Goal: Transaction & Acquisition: Subscribe to service/newsletter

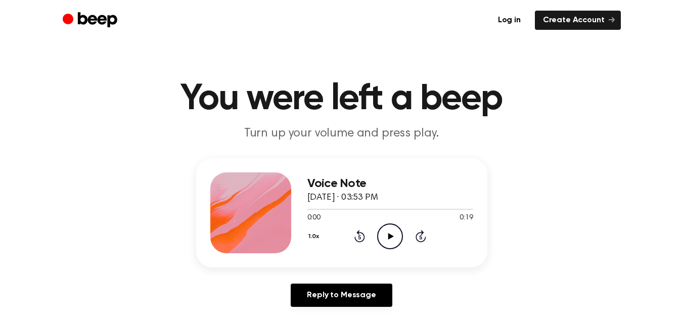
click at [386, 235] on icon "Play Audio" at bounding box center [390, 236] width 26 height 26
click at [393, 229] on icon "Play Audio" at bounding box center [390, 236] width 26 height 26
click at [390, 232] on icon "Play Audio" at bounding box center [390, 236] width 26 height 26
click at [393, 234] on icon "Play Audio" at bounding box center [390, 236] width 26 height 26
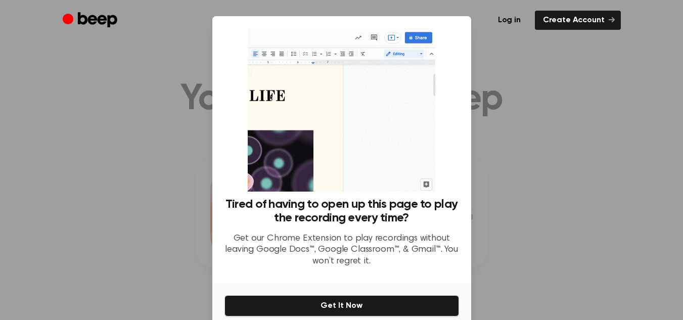
scroll to position [45, 0]
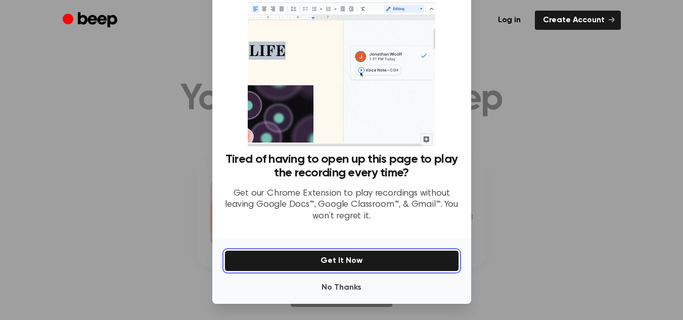
click at [348, 265] on button "Get It Now" at bounding box center [341, 260] width 235 height 21
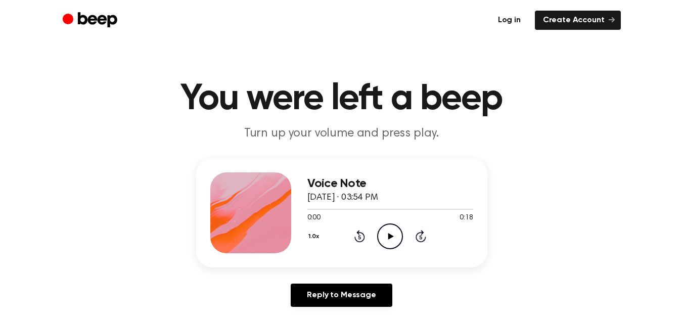
click at [511, 24] on link "Log in" at bounding box center [509, 20] width 39 height 19
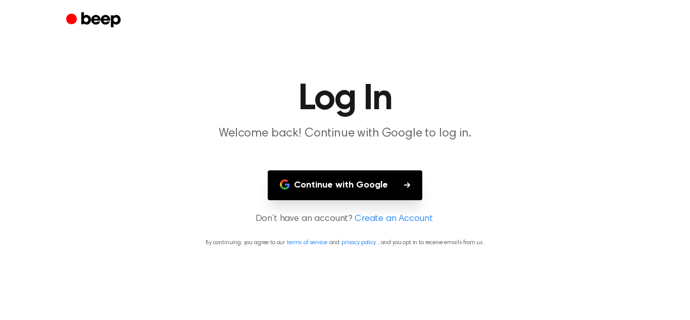
click at [386, 189] on button "Continue with Google" at bounding box center [345, 185] width 155 height 30
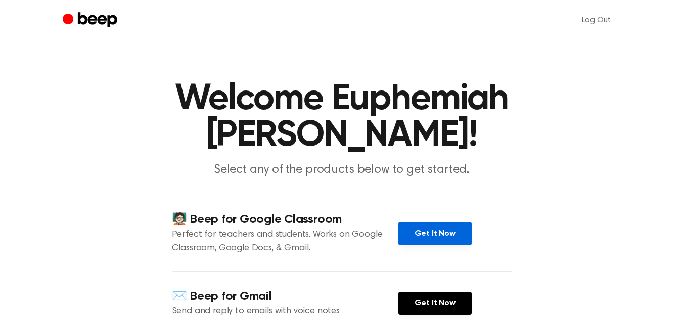
click at [453, 222] on link "Get It Now" at bounding box center [434, 233] width 73 height 23
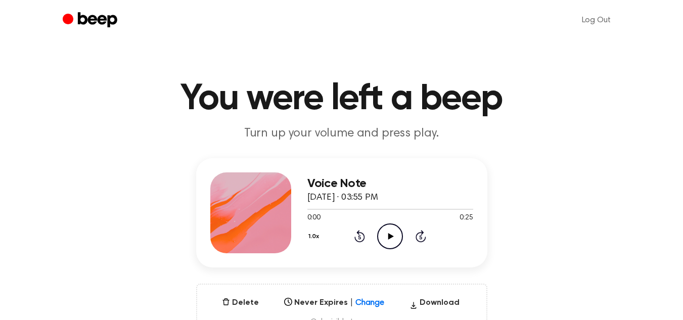
click at [392, 240] on icon "Play Audio" at bounding box center [390, 236] width 26 height 26
click at [390, 231] on icon "Play Audio" at bounding box center [390, 236] width 26 height 26
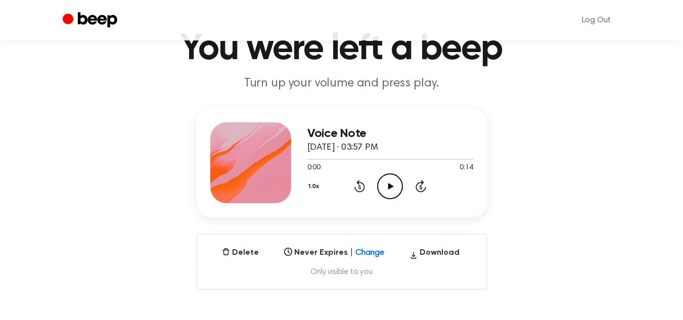
scroll to position [52, 0]
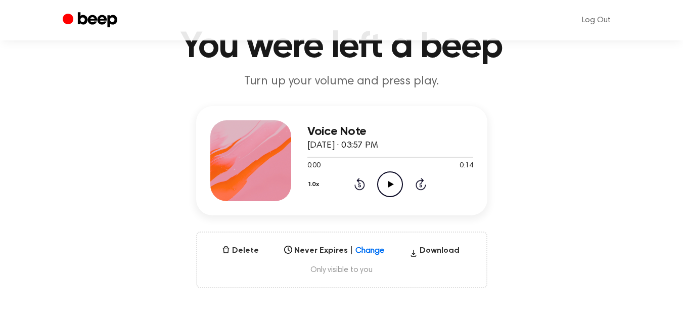
click at [392, 180] on icon "Play Audio" at bounding box center [390, 184] width 26 height 26
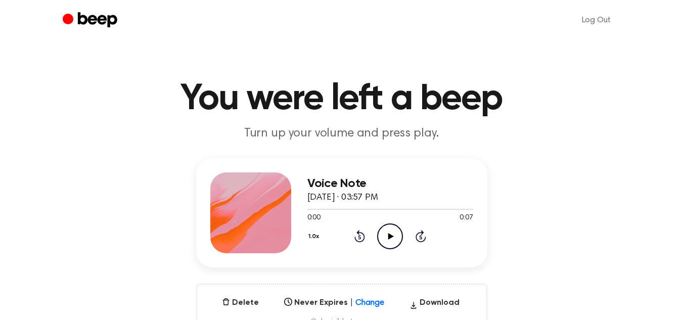
click at [387, 234] on icon "Play Audio" at bounding box center [390, 236] width 26 height 26
click at [389, 237] on icon at bounding box center [391, 236] width 6 height 7
click at [396, 234] on icon "Play Audio" at bounding box center [390, 236] width 26 height 26
click at [388, 234] on icon "Play Audio" at bounding box center [390, 236] width 26 height 26
click at [393, 242] on icon "Play Audio" at bounding box center [390, 236] width 26 height 26
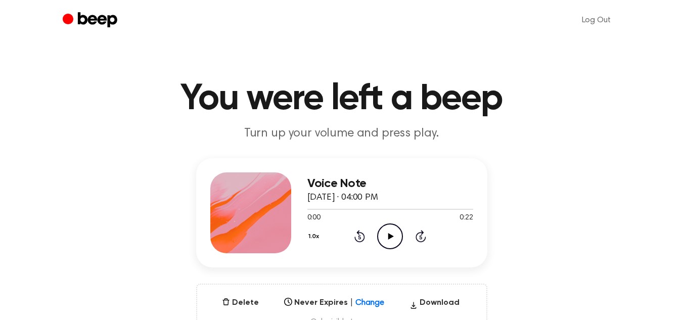
click at [392, 234] on icon "Play Audio" at bounding box center [390, 236] width 26 height 26
click at [396, 234] on icon "Play Audio" at bounding box center [390, 236] width 26 height 26
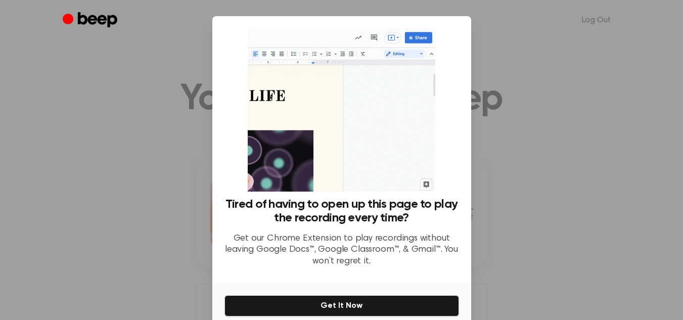
scroll to position [45, 0]
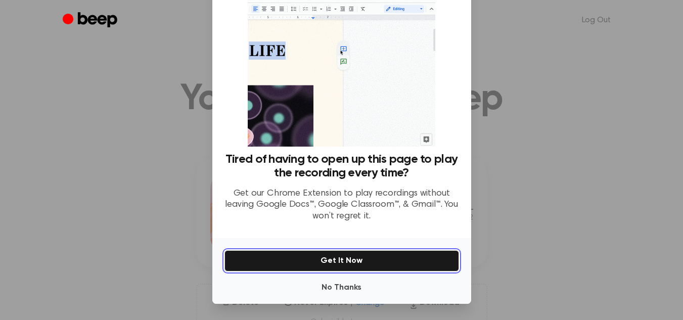
click at [343, 258] on button "Get It Now" at bounding box center [341, 260] width 235 height 21
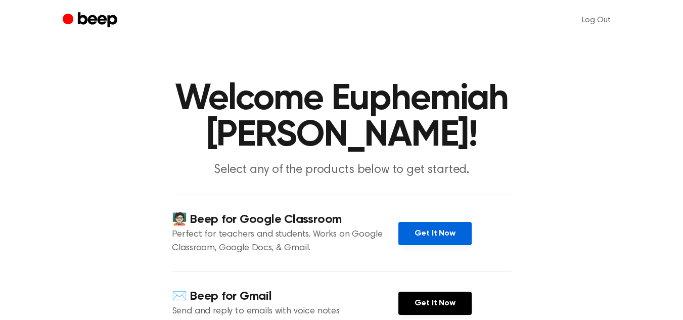
click at [417, 222] on link "Get It Now" at bounding box center [434, 233] width 73 height 23
